Goal: Task Accomplishment & Management: Use online tool/utility

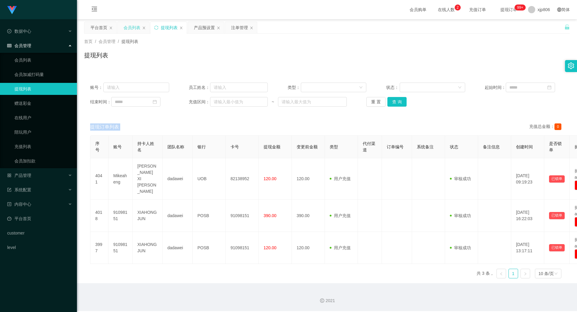
drag, startPoint x: 137, startPoint y: 24, endPoint x: 133, endPoint y: 27, distance: 4.7
click at [137, 25] on div "会员列表" at bounding box center [131, 27] width 17 height 11
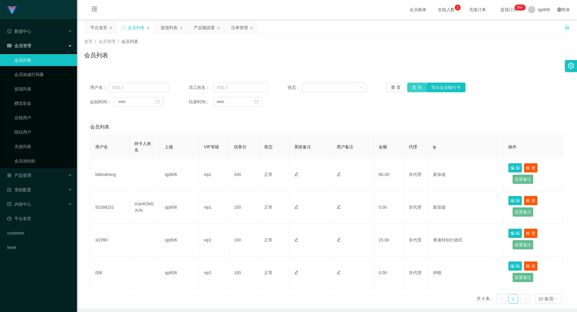
click at [414, 87] on button "查 询" at bounding box center [416, 88] width 19 height 10
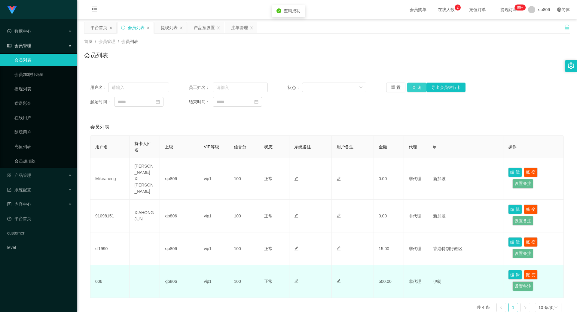
scroll to position [24, 0]
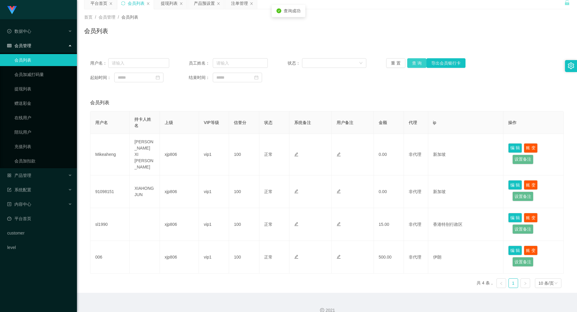
click at [419, 62] on button "查 询" at bounding box center [416, 63] width 19 height 10
click at [419, 62] on div "重 置 查 询 导出会员银行卡" at bounding box center [425, 63] width 79 height 10
click at [419, 62] on button "查 询" at bounding box center [416, 63] width 19 height 10
click at [419, 62] on div "重 置 查 询 导出会员银行卡" at bounding box center [425, 63] width 79 height 10
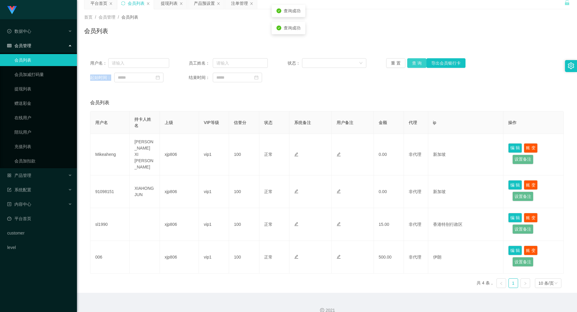
click at [419, 63] on button "查 询" at bounding box center [416, 63] width 19 height 10
click at [418, 63] on div "重 置 查 询 导出会员银行卡" at bounding box center [425, 63] width 79 height 10
click at [418, 62] on button "查 询" at bounding box center [420, 63] width 26 height 10
click at [418, 62] on div "重 置 查 询 导出会员银行卡" at bounding box center [425, 63] width 79 height 10
click at [418, 62] on button "查 询" at bounding box center [416, 63] width 19 height 10
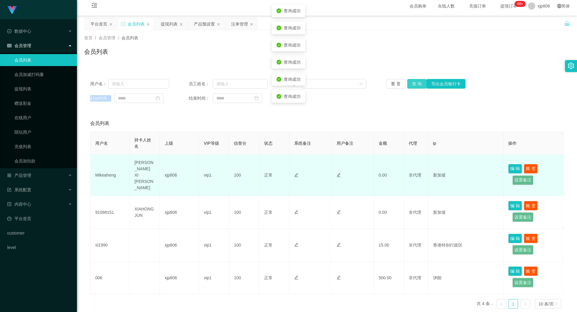
scroll to position [0, 0]
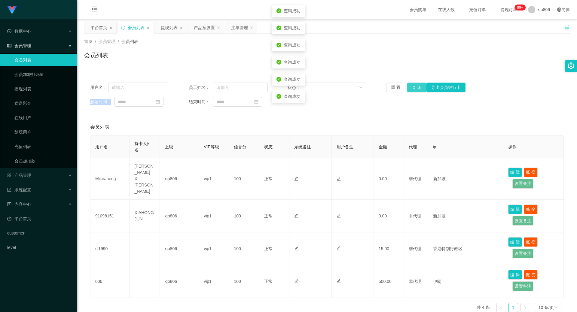
click at [414, 88] on button "查 询" at bounding box center [416, 88] width 19 height 10
click at [414, 89] on div "重 置 查 询 导出会员银行卡" at bounding box center [425, 88] width 79 height 10
click at [414, 89] on button "查 询" at bounding box center [416, 88] width 19 height 10
click at [414, 89] on div "重 置 查 询 导出会员银行卡" at bounding box center [425, 88] width 79 height 10
click at [414, 89] on button "查 询" at bounding box center [416, 88] width 19 height 10
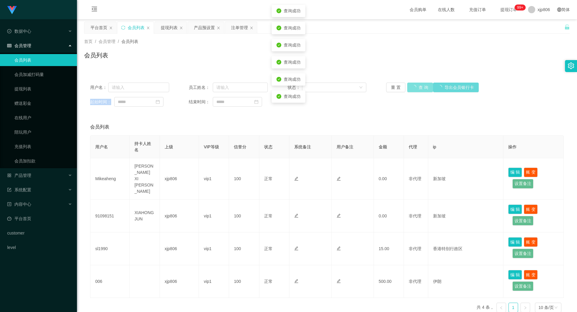
click at [414, 89] on div "重 置 查 询 导出会员银行卡" at bounding box center [425, 88] width 79 height 10
click at [414, 89] on button "查 询" at bounding box center [420, 88] width 26 height 10
click at [414, 89] on div "重 置 查 询 导出会员银行卡" at bounding box center [425, 88] width 79 height 10
click at [413, 89] on button "查 询" at bounding box center [416, 88] width 19 height 10
click at [413, 89] on div "重 置 查 询 导出会员银行卡" at bounding box center [425, 88] width 79 height 10
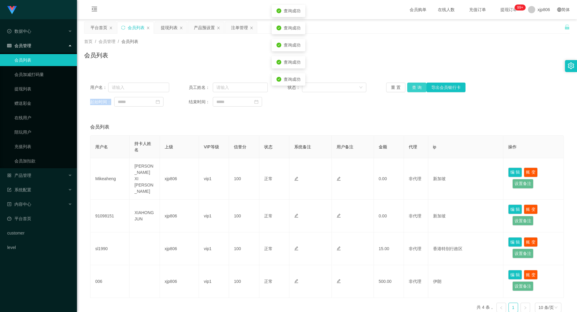
click at [413, 90] on button "查 询" at bounding box center [416, 88] width 19 height 10
click at [413, 90] on div "重 置 查 询 导出会员银行卡" at bounding box center [425, 88] width 79 height 10
click at [413, 90] on button "查 询" at bounding box center [416, 88] width 19 height 10
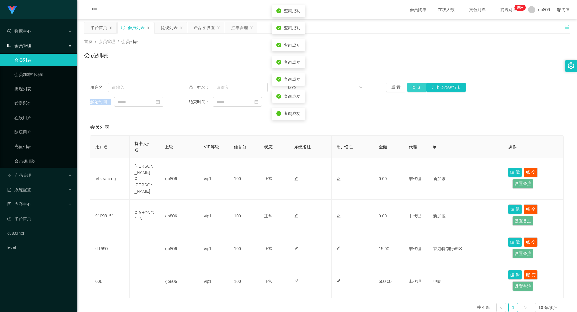
click at [413, 90] on button "查 询" at bounding box center [416, 88] width 19 height 10
click at [413, 90] on div "重 置 查 询 导出会员银行卡" at bounding box center [425, 88] width 79 height 10
click at [413, 90] on button "查 询" at bounding box center [416, 88] width 19 height 10
click at [413, 90] on button "查 询" at bounding box center [420, 88] width 26 height 10
click at [413, 90] on div "重 置 查 询 导出会员银行卡" at bounding box center [425, 88] width 79 height 10
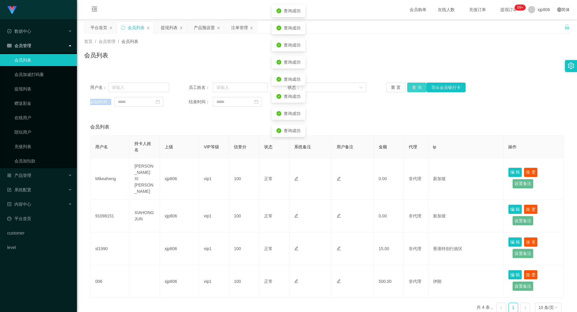
click at [413, 90] on button "查 询" at bounding box center [416, 88] width 19 height 10
click at [413, 90] on button "查 询" at bounding box center [420, 88] width 26 height 10
click at [413, 90] on div "重 置 查 询 导出会员银行卡" at bounding box center [425, 88] width 79 height 10
click at [413, 91] on button "查 询" at bounding box center [416, 88] width 19 height 10
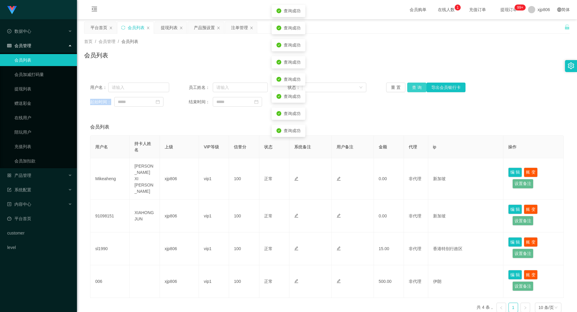
click at [413, 91] on button "查 询" at bounding box center [416, 88] width 19 height 10
